Goal: Obtain resource: Obtain resource

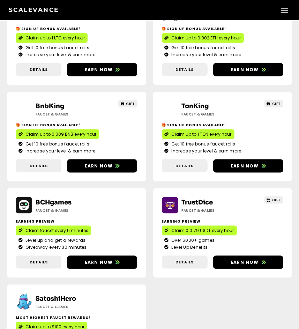
scroll to position [872, 0]
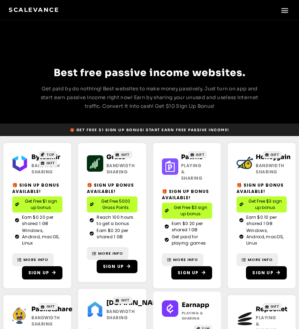
scroll to position [218, 0]
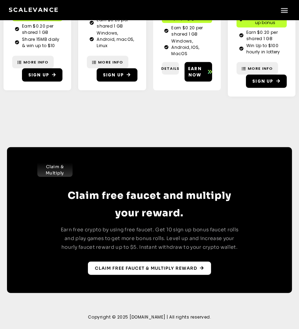
click at [120, 268] on span "Claim free faucet & multiply reward" at bounding box center [146, 268] width 102 height 6
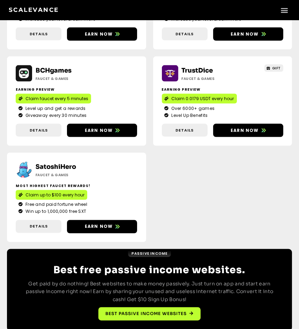
scroll to position [872, 0]
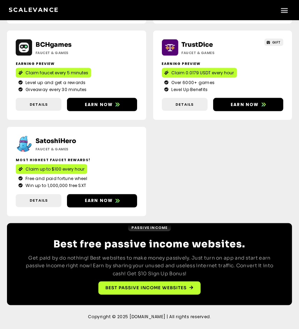
click at [137, 280] on div "Best free passive income websites. Get paid by do nothing! Best websites to mak…" at bounding box center [149, 267] width 250 height 56
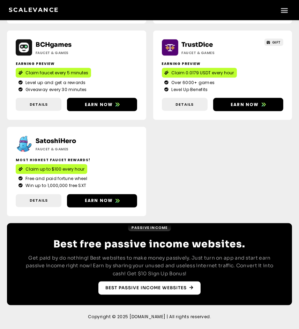
click at [161, 287] on span "Best Passive Income websites" at bounding box center [145, 288] width 81 height 6
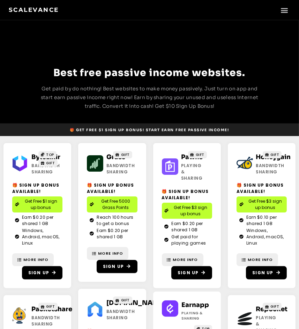
click at [34, 203] on span "Get Free $1 sign up bonus" at bounding box center [41, 204] width 38 height 13
